Goal: Information Seeking & Learning: Learn about a topic

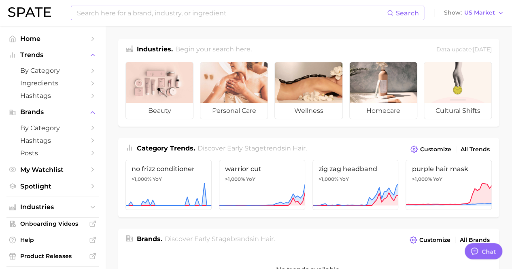
click at [255, 17] on input at bounding box center [231, 13] width 311 height 14
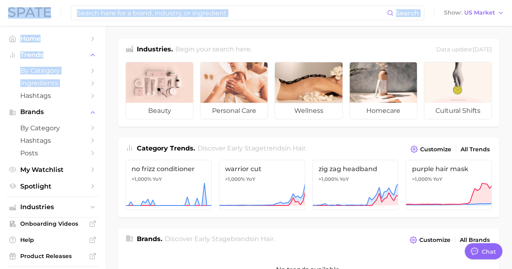
drag, startPoint x: 3, startPoint y: 93, endPoint x: -1, endPoint y: 117, distance: 24.6
click at [0, 117] on html "Search Show US Market Home Trends by Category Ingredients Hashtags Brands by Ca…" at bounding box center [256, 134] width 512 height 269
